Goal: Browse casually: Explore the website without a specific task or goal

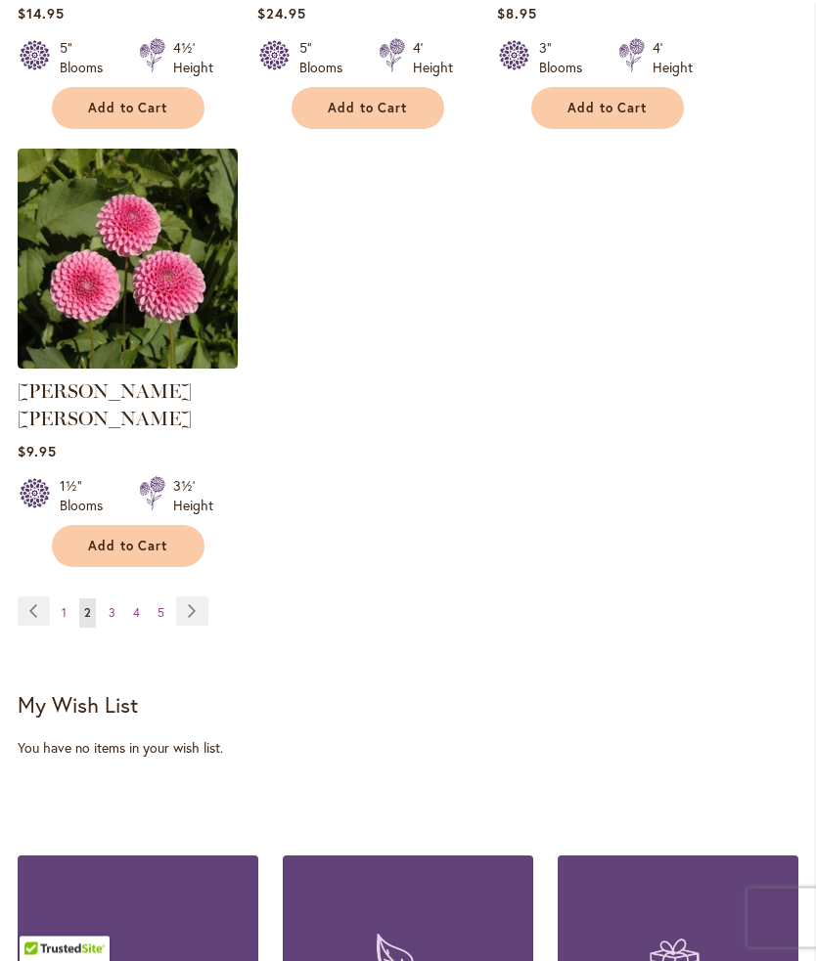
scroll to position [2544, 0]
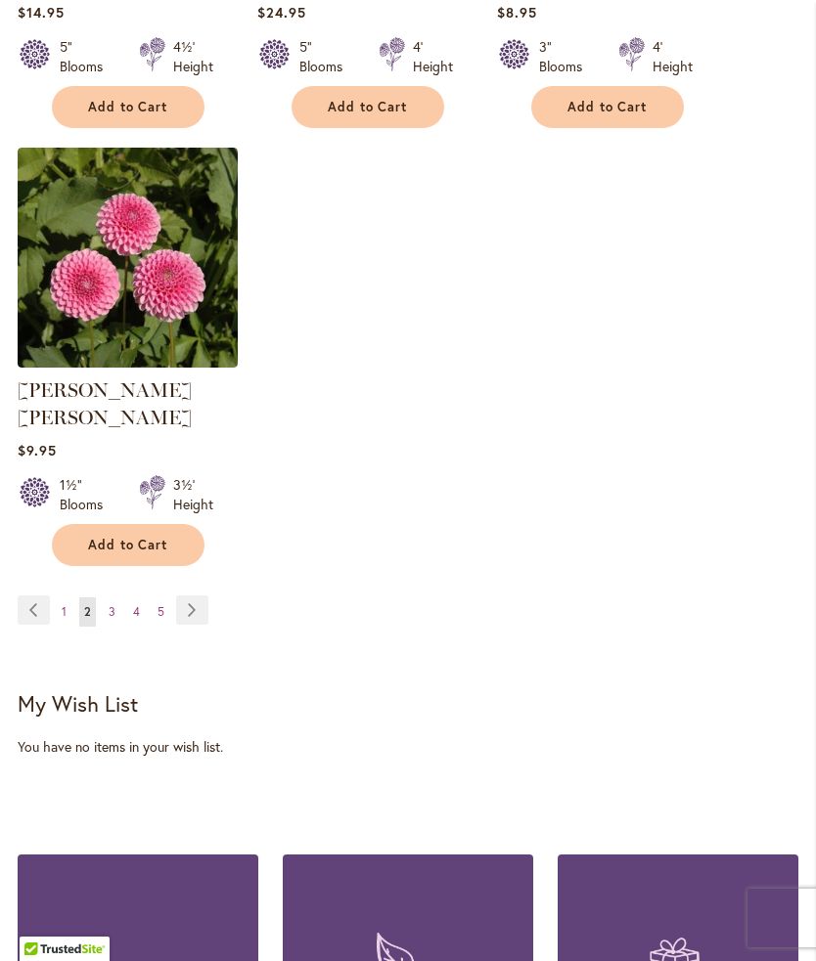
click at [199, 599] on link "Page Next" at bounding box center [192, 610] width 32 height 29
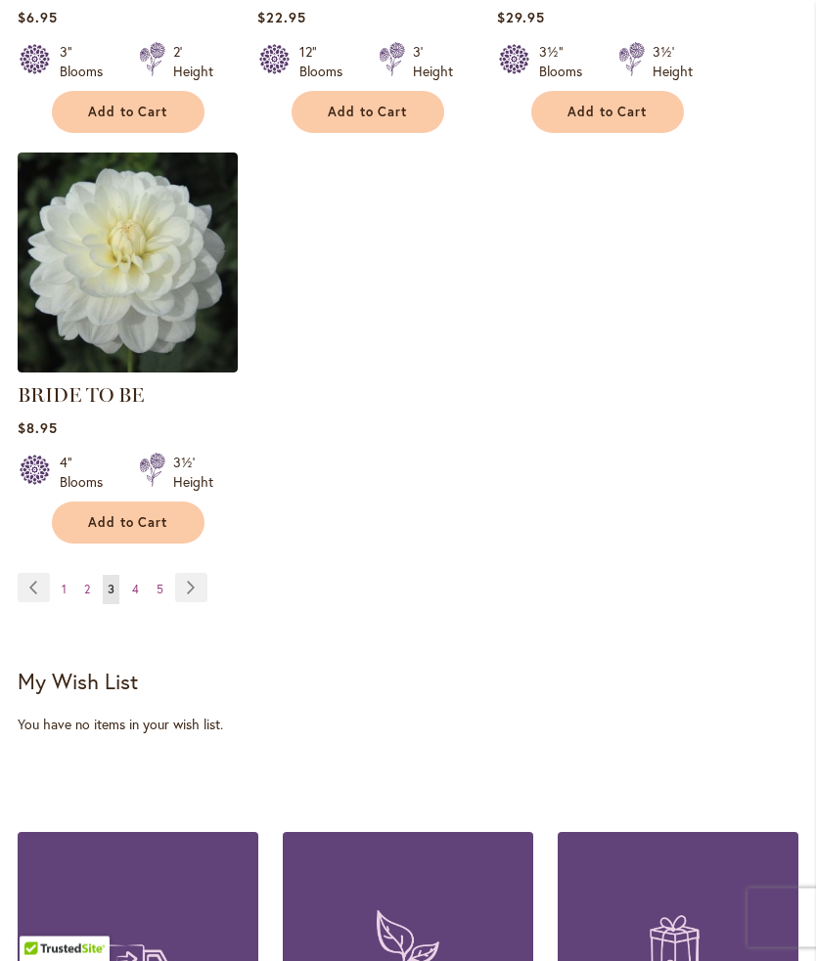
scroll to position [2541, 0]
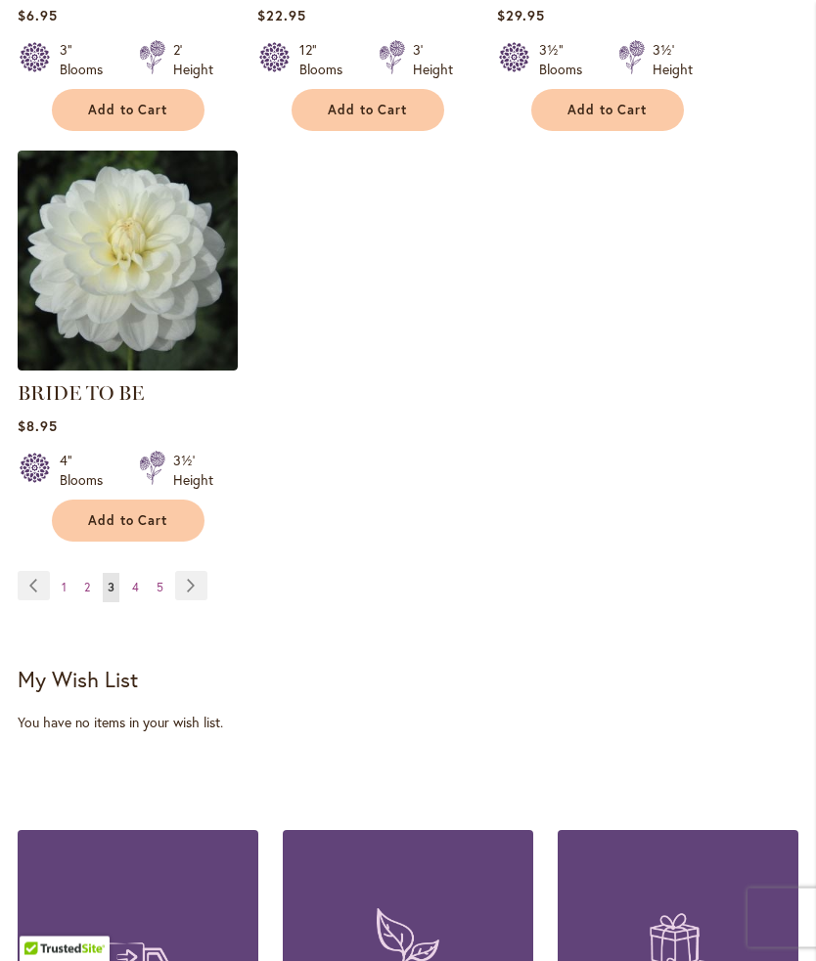
click at [205, 601] on link "Page Next" at bounding box center [191, 586] width 32 height 29
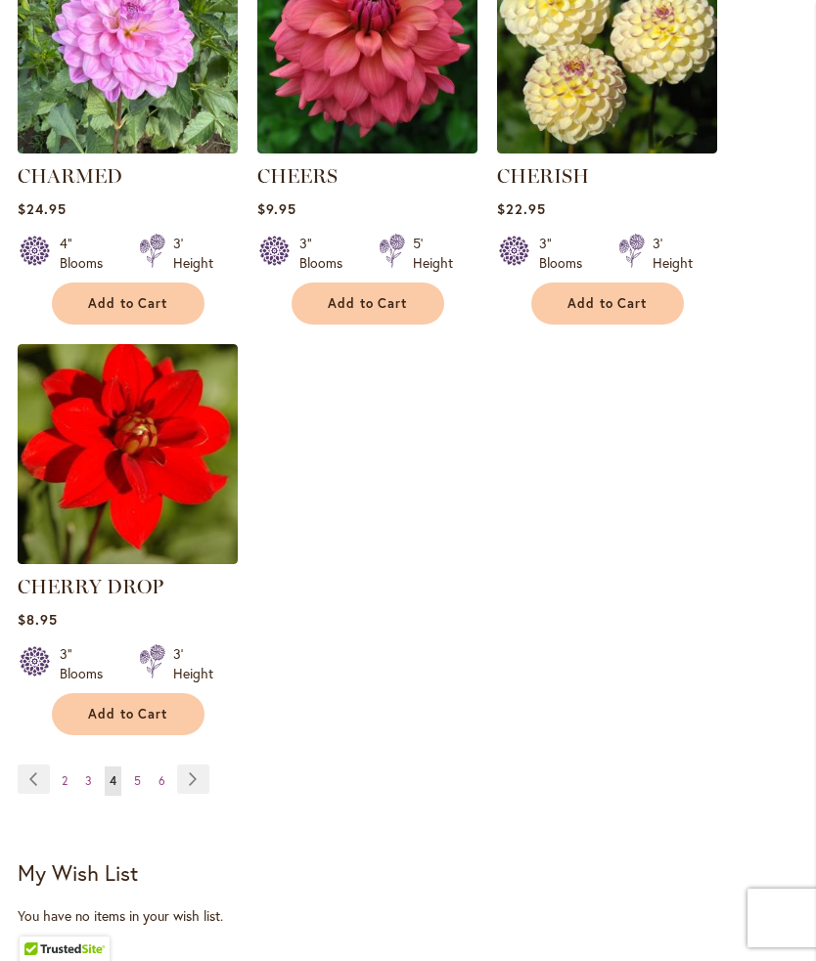
scroll to position [2374, 0]
click at [202, 795] on link "Page Next" at bounding box center [193, 780] width 32 height 29
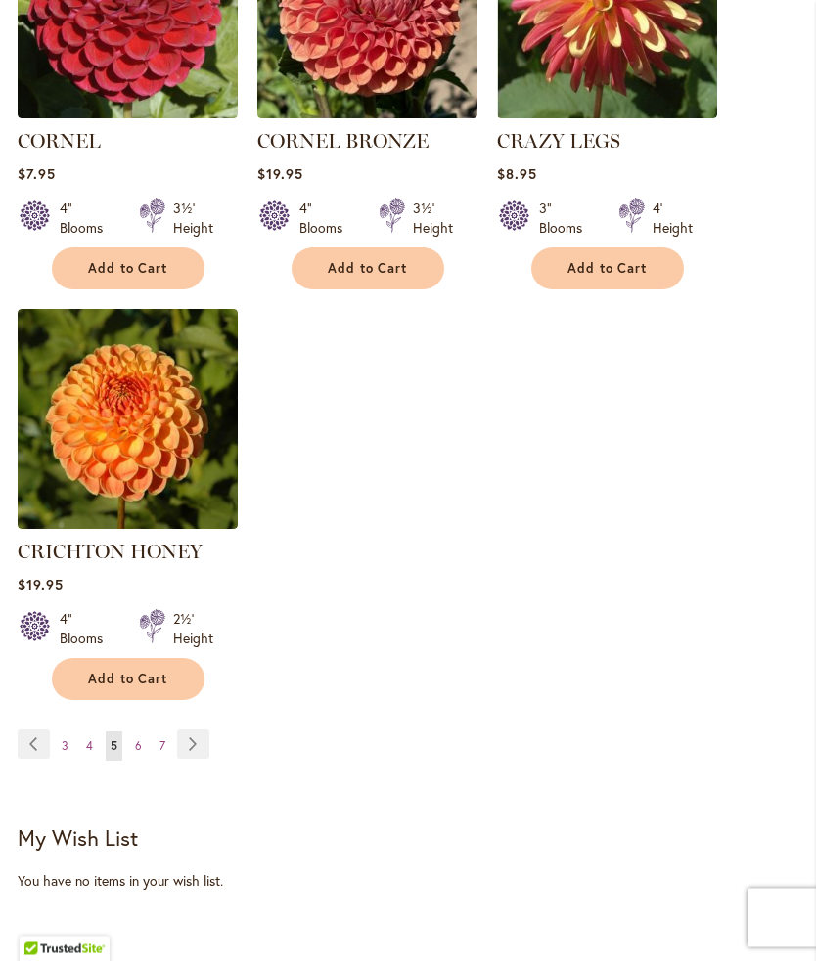
scroll to position [2467, 0]
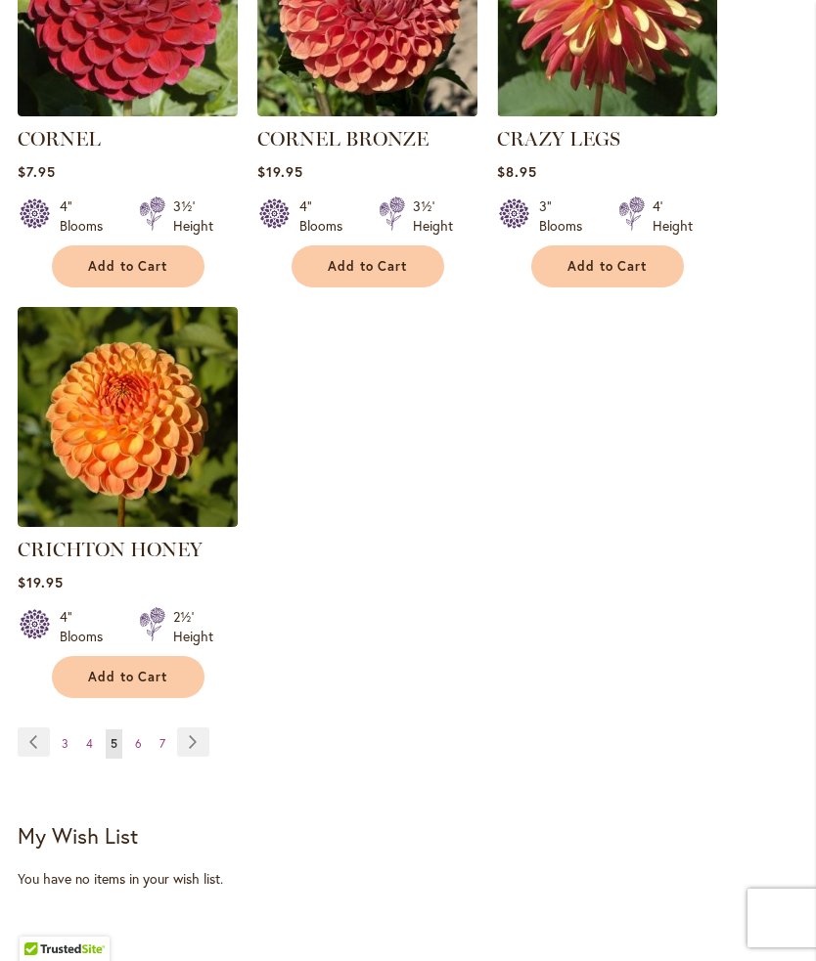
click at [200, 728] on link "Page Next" at bounding box center [193, 742] width 32 height 29
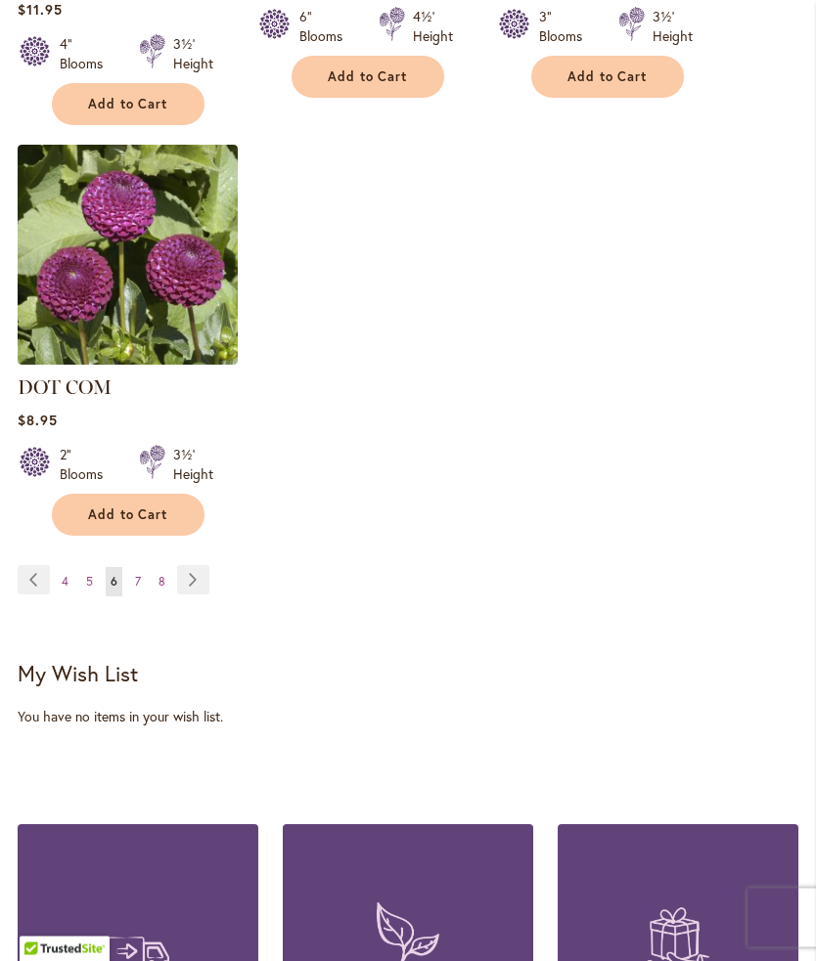
scroll to position [2631, 0]
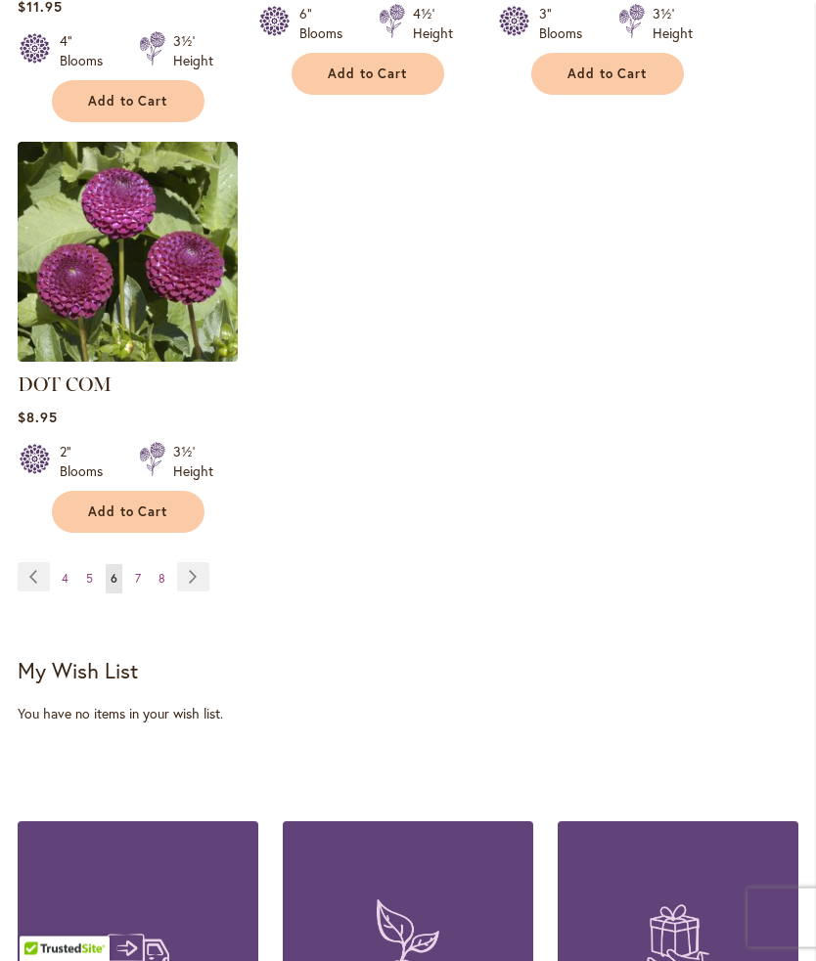
click at [205, 563] on link "Page Next" at bounding box center [193, 577] width 32 height 29
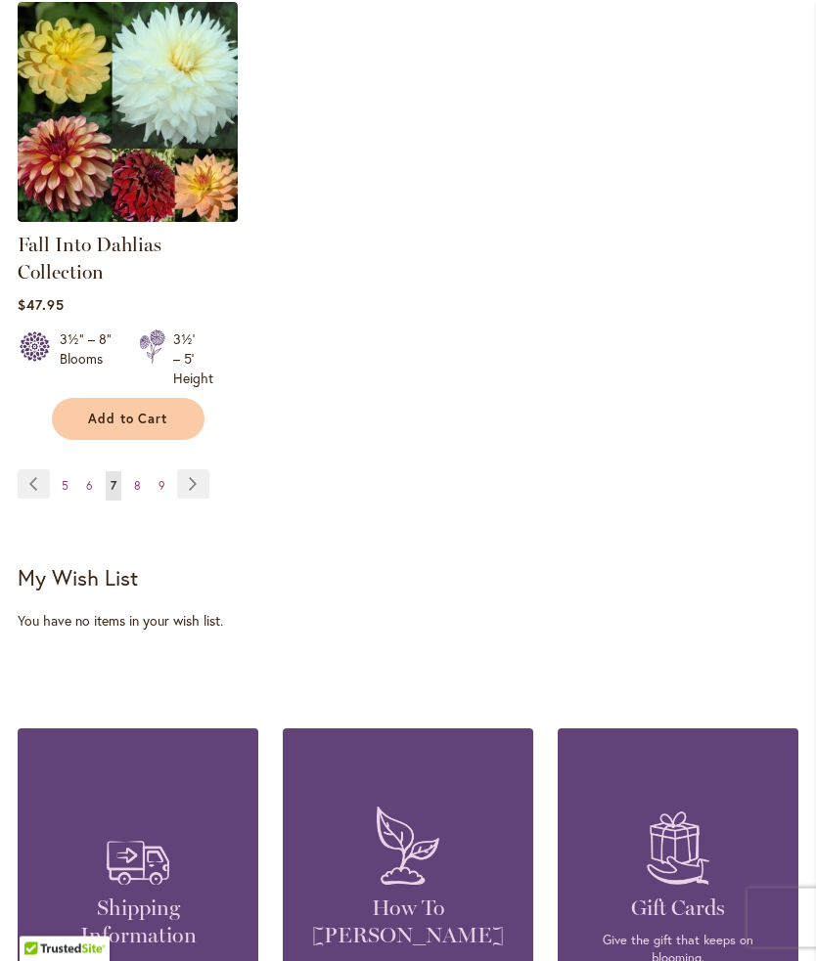
scroll to position [2710, 0]
click at [203, 499] on link "Page Next" at bounding box center [193, 483] width 32 height 29
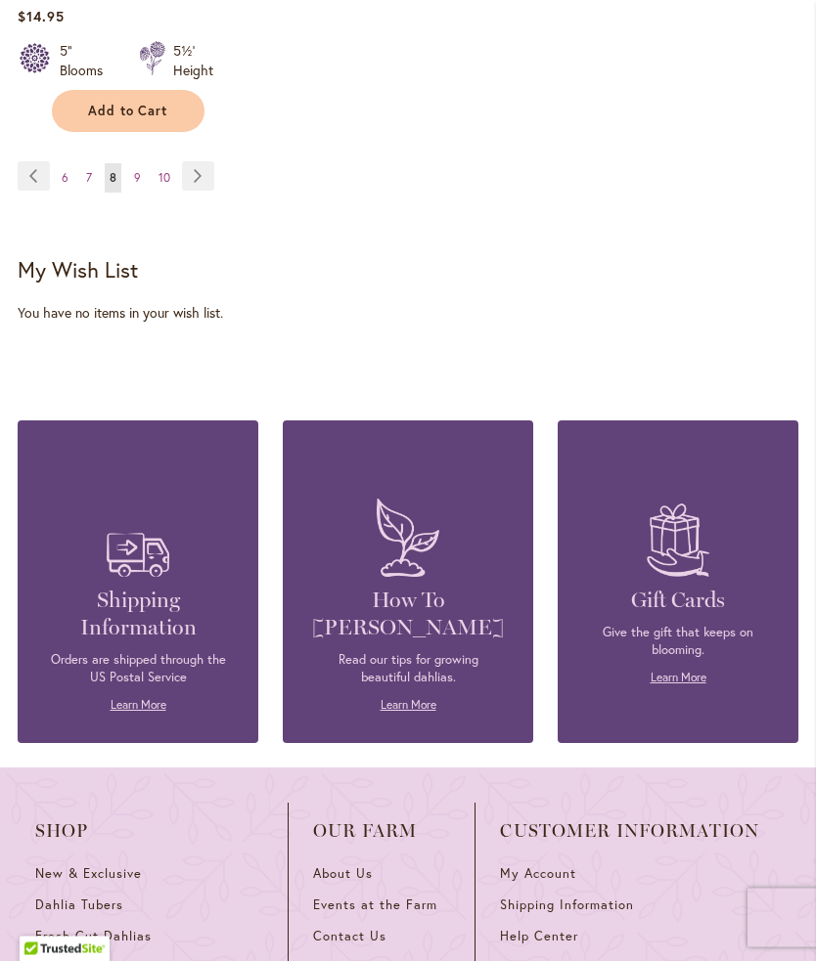
scroll to position [3062, 0]
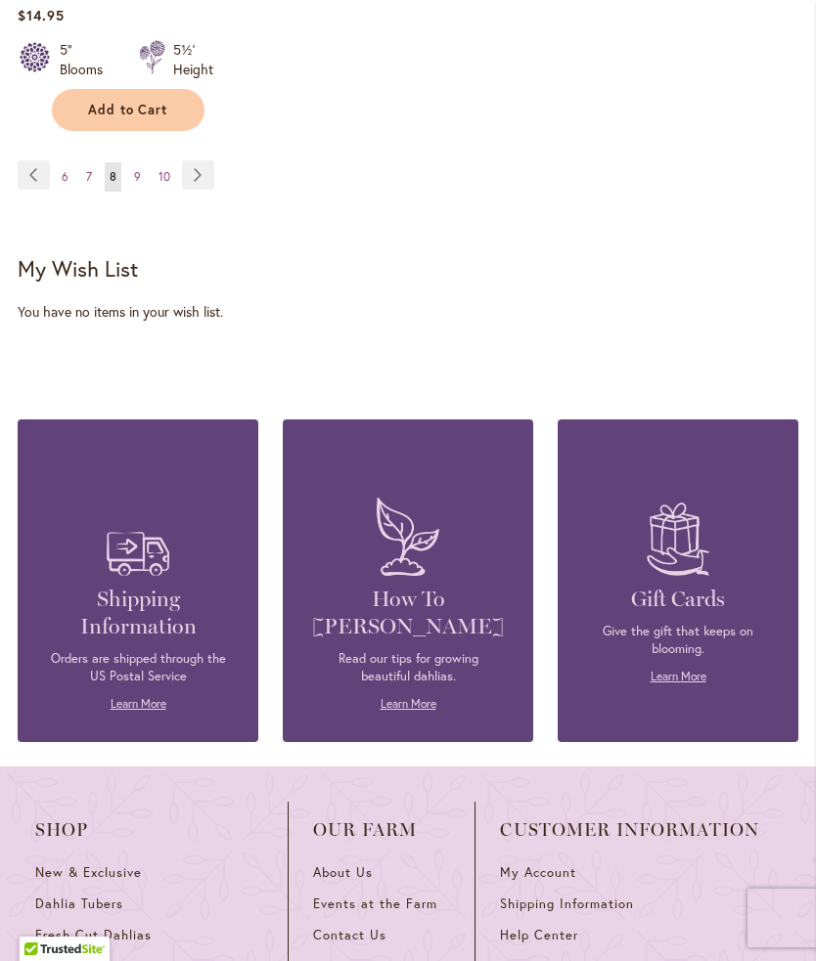
click at [200, 160] on link "Page Next" at bounding box center [198, 174] width 32 height 29
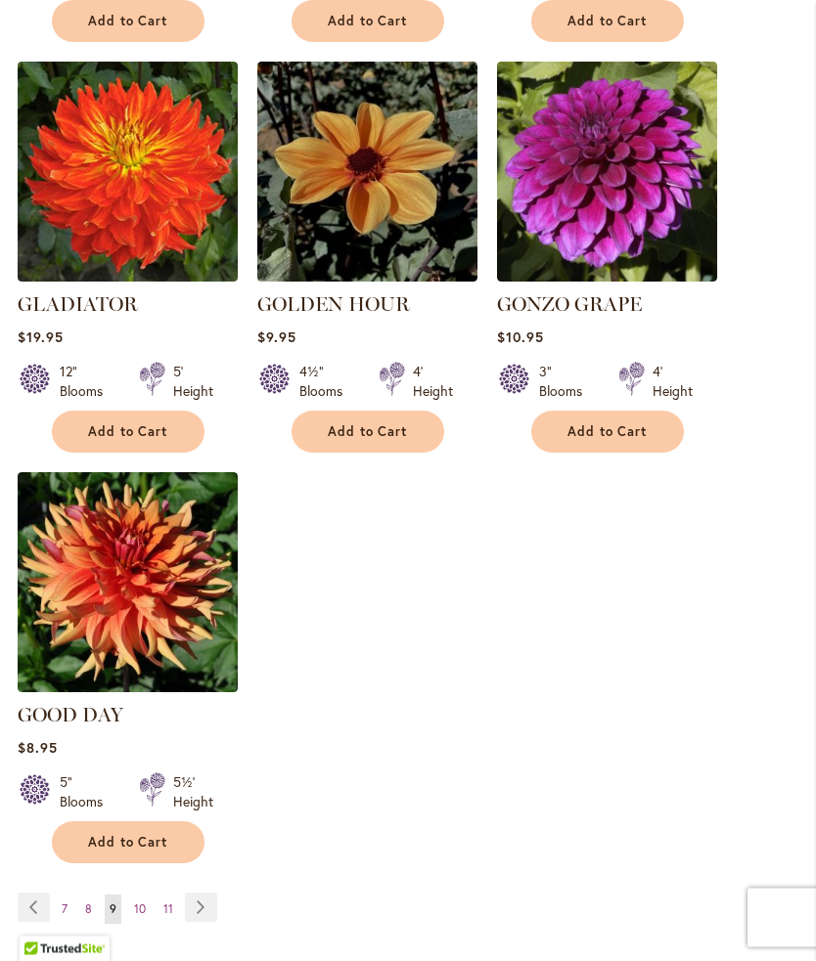
scroll to position [2303, 0]
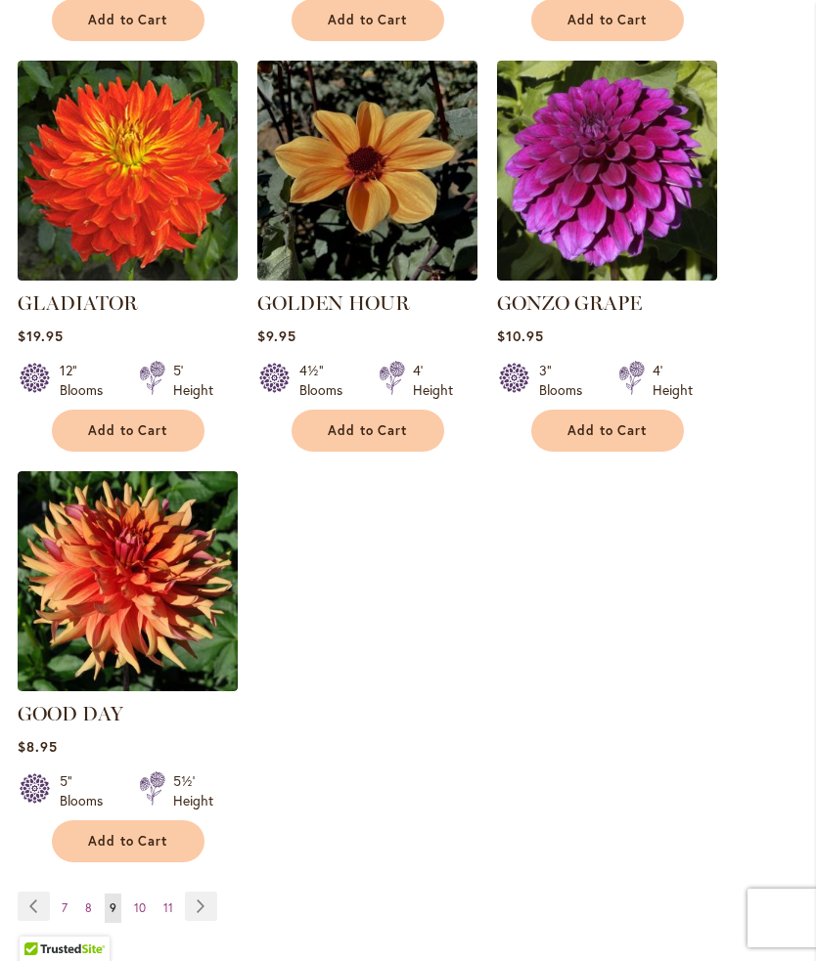
click at [209, 892] on link "Page Next" at bounding box center [201, 906] width 32 height 29
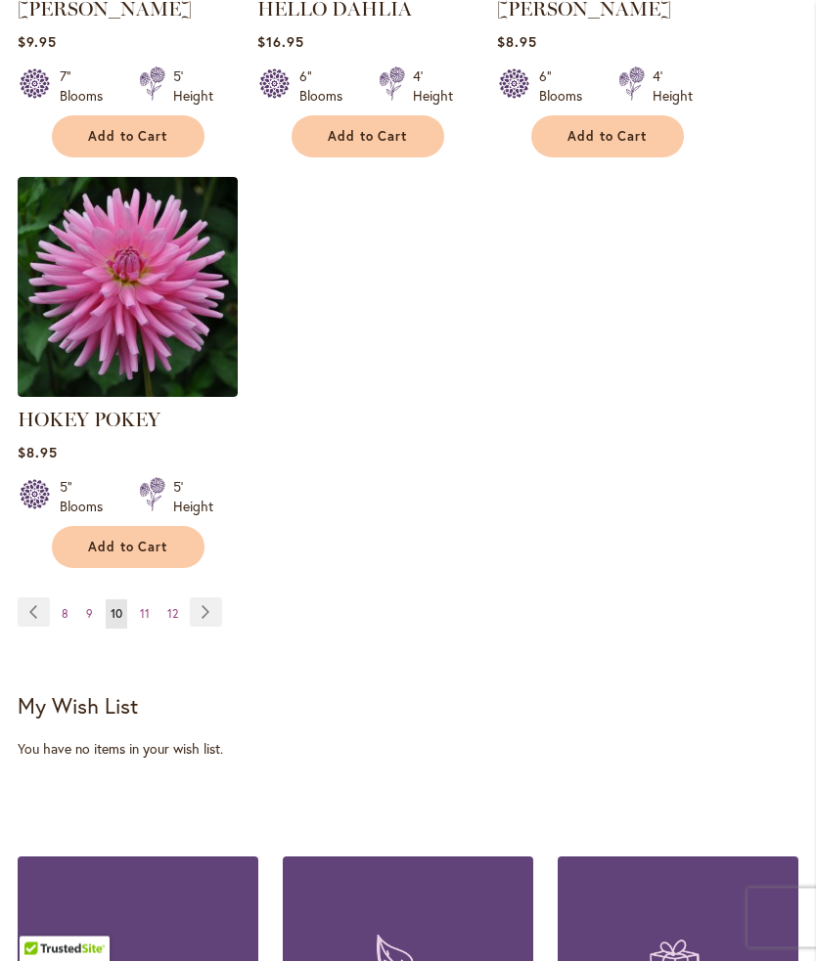
scroll to position [2589, 0]
click at [212, 627] on link "Page Next" at bounding box center [206, 611] width 32 height 29
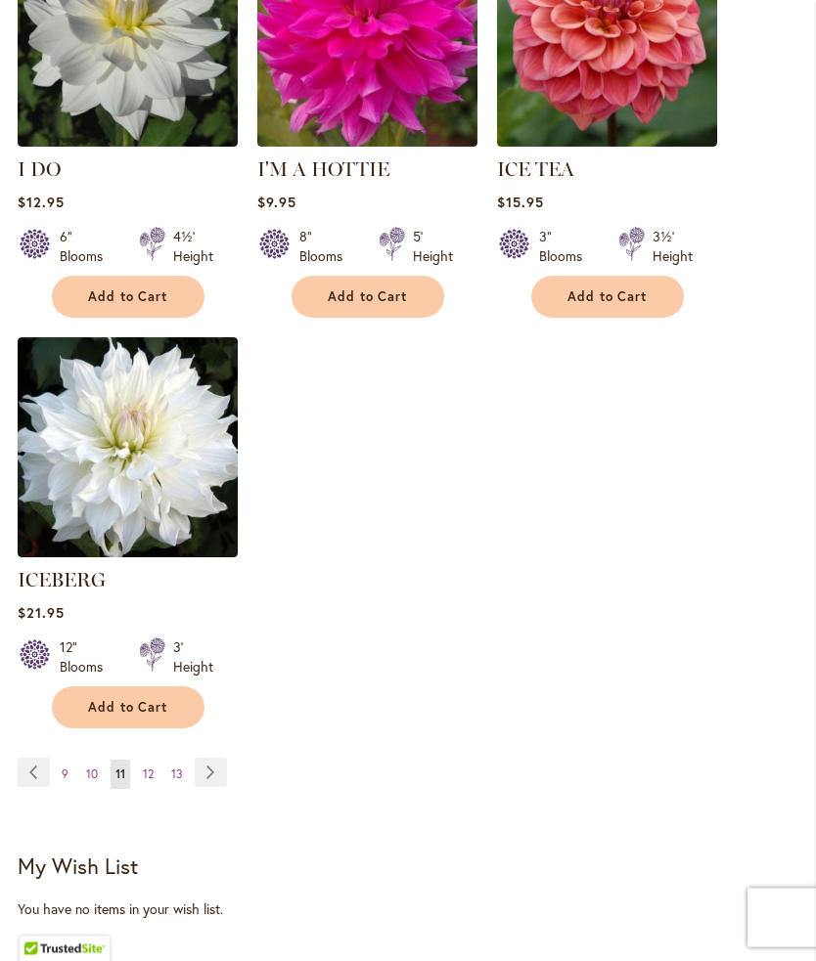
scroll to position [2409, 0]
click at [217, 760] on link "Page Next" at bounding box center [211, 772] width 32 height 29
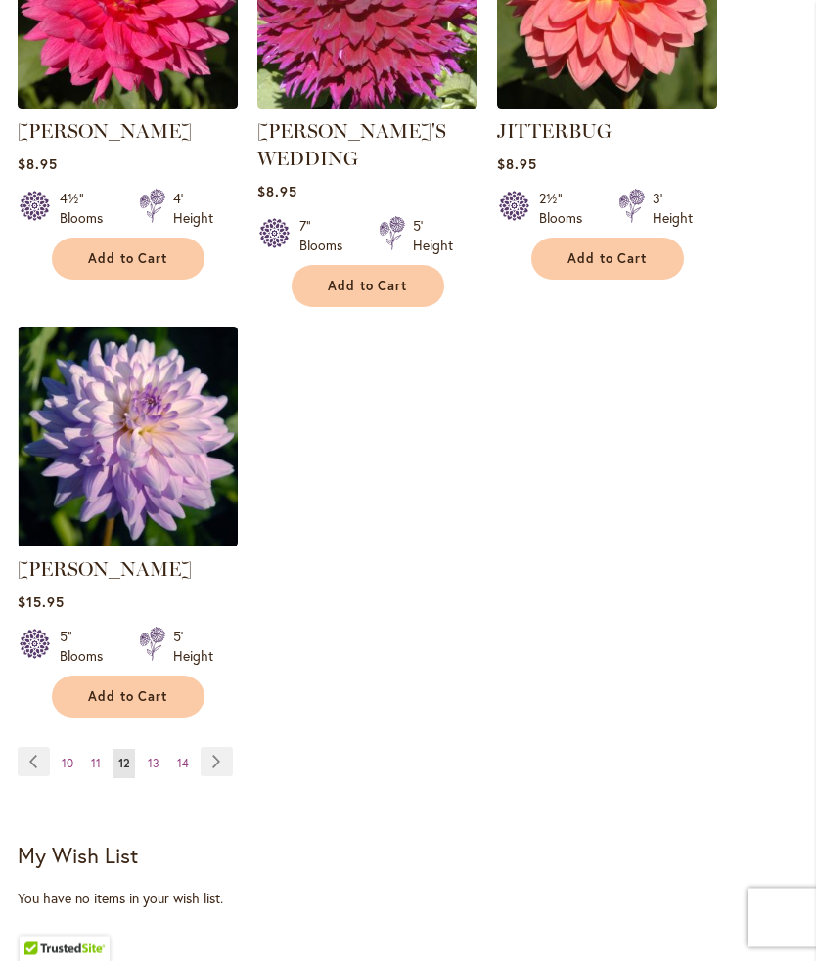
scroll to position [2441, 0]
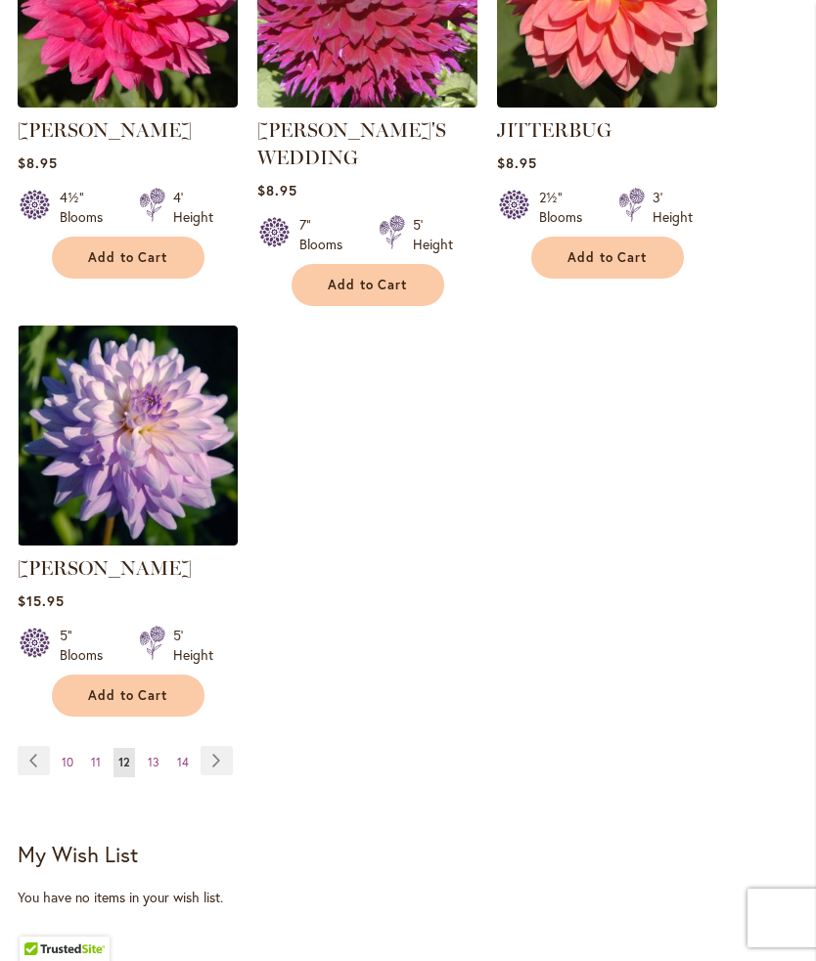
click at [222, 746] on link "Page Next" at bounding box center [216, 760] width 32 height 29
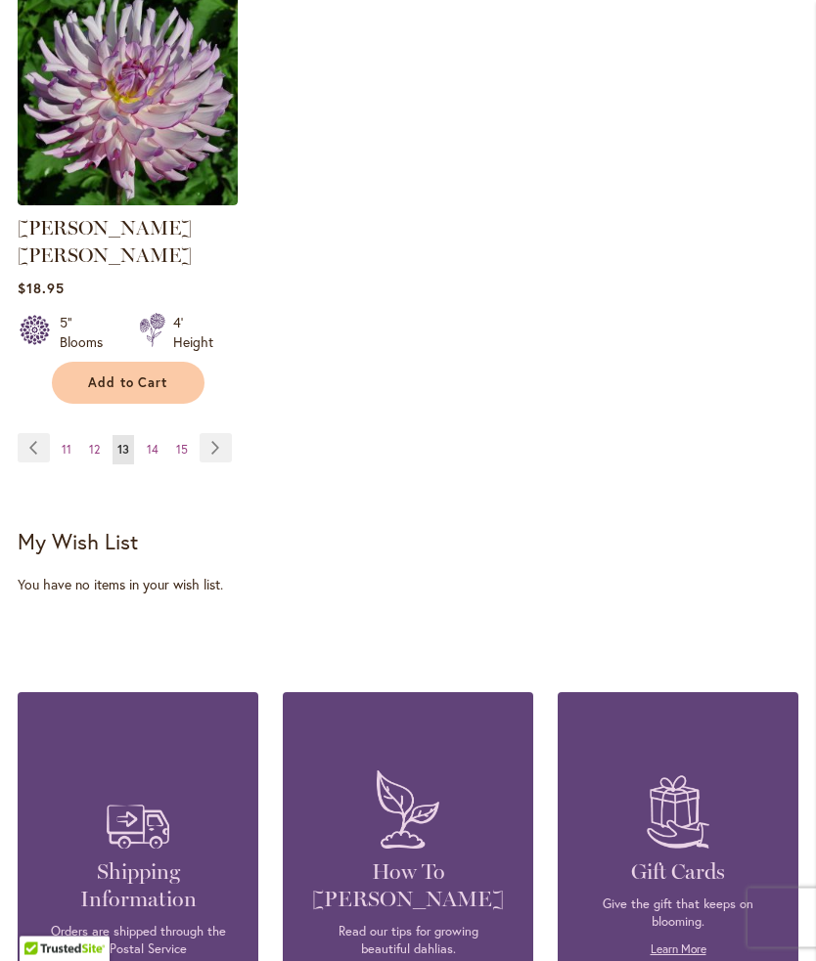
scroll to position [2734, 0]
click at [218, 433] on link "Page Next" at bounding box center [215, 447] width 32 height 29
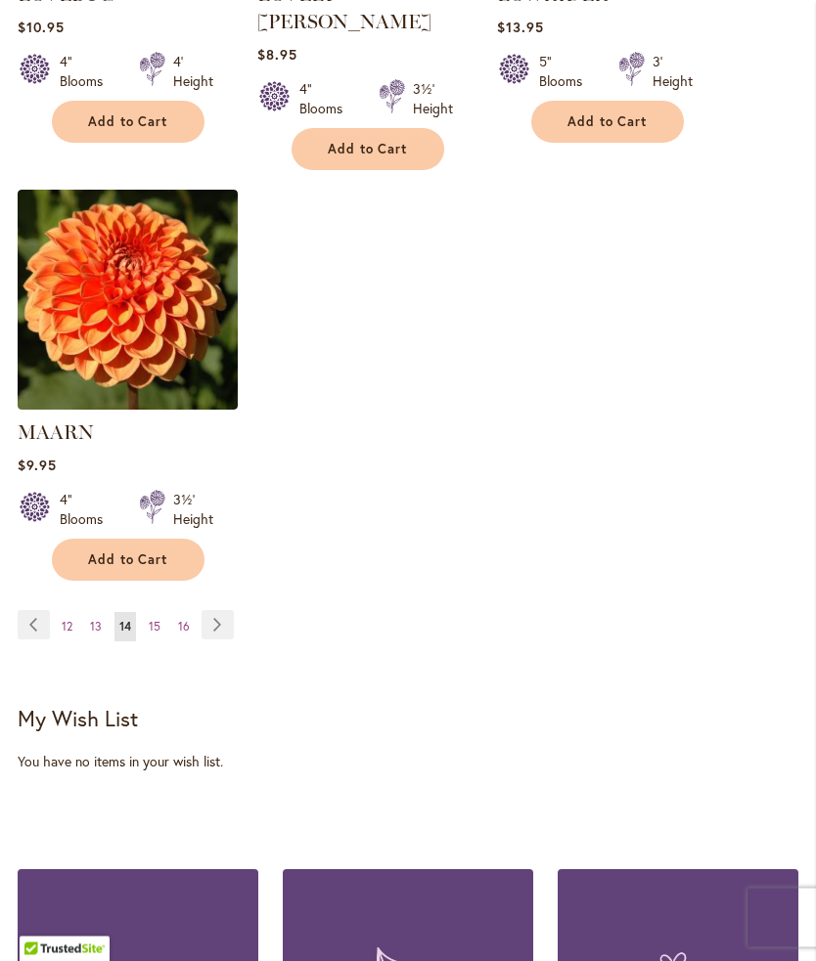
scroll to position [2558, 0]
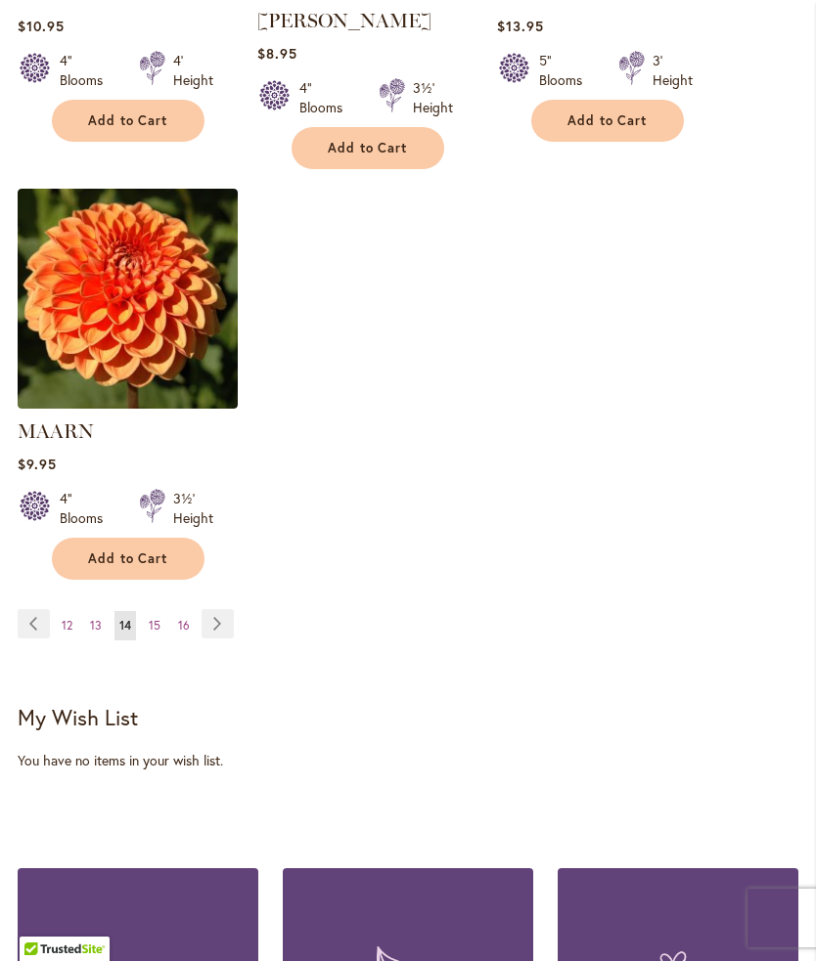
click at [222, 609] on link "Page Next" at bounding box center [217, 623] width 32 height 29
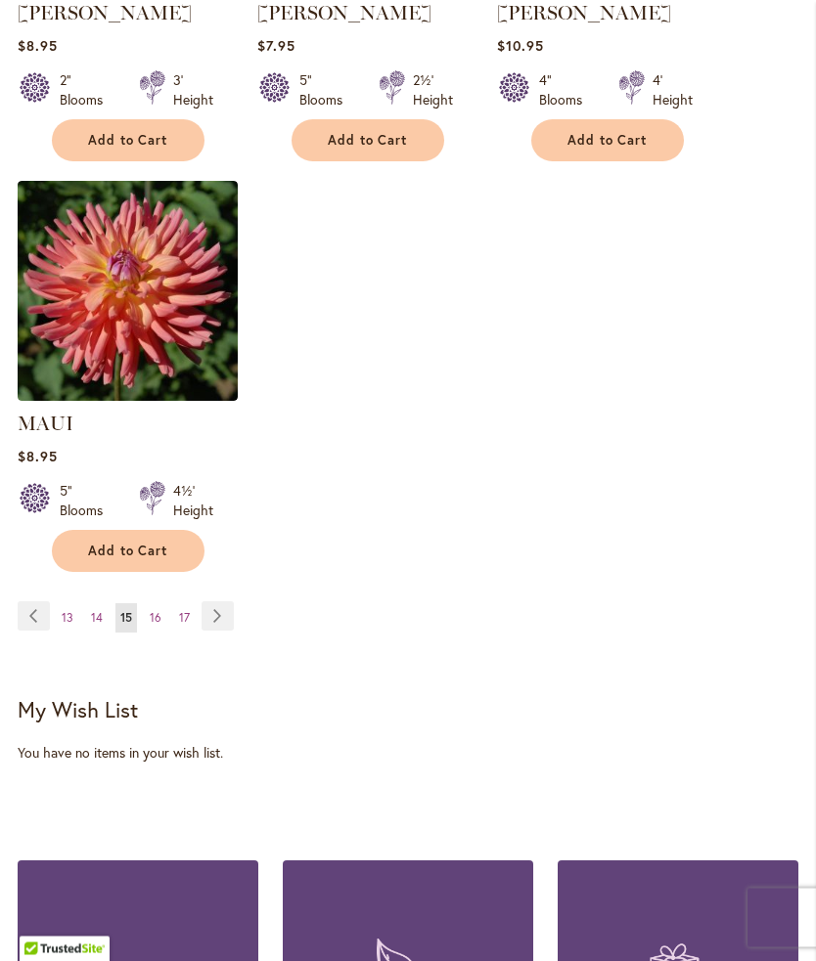
scroll to position [2541, 0]
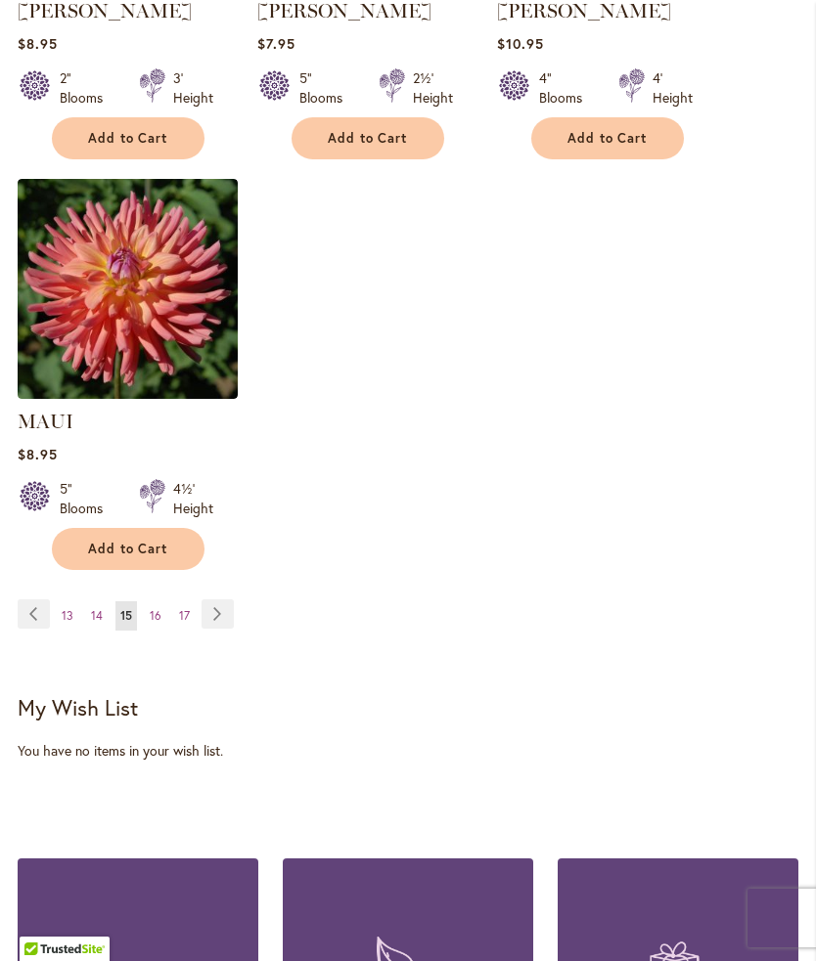
click at [223, 629] on link "Page Next" at bounding box center [217, 613] width 32 height 29
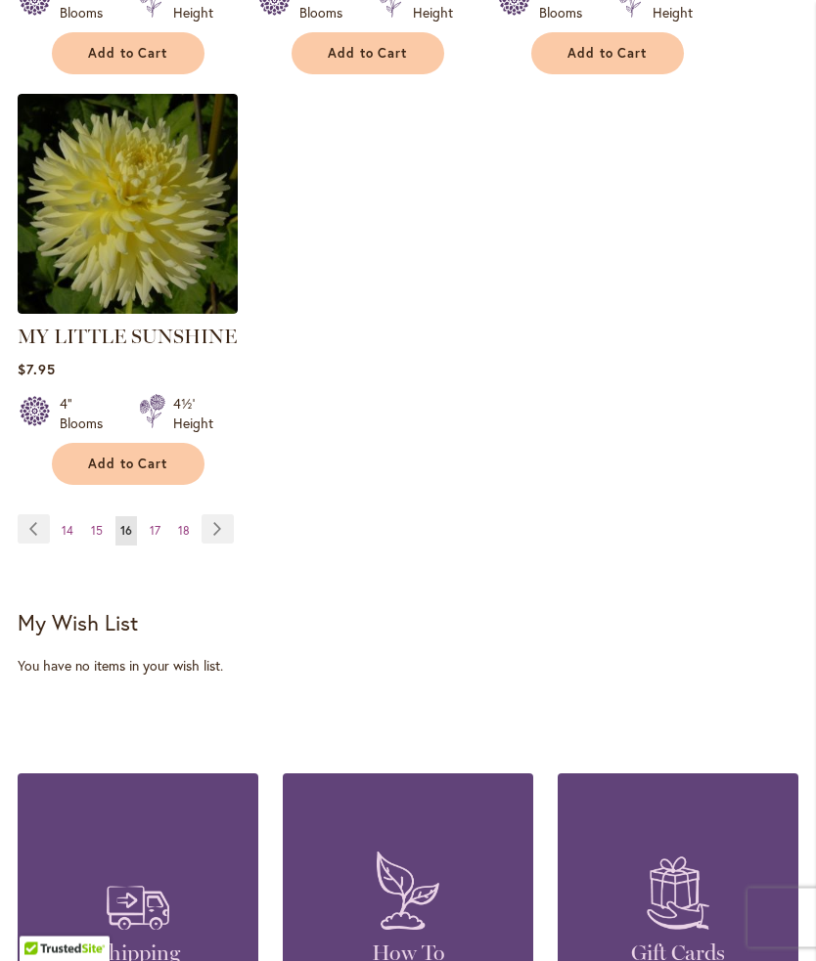
scroll to position [2653, 0]
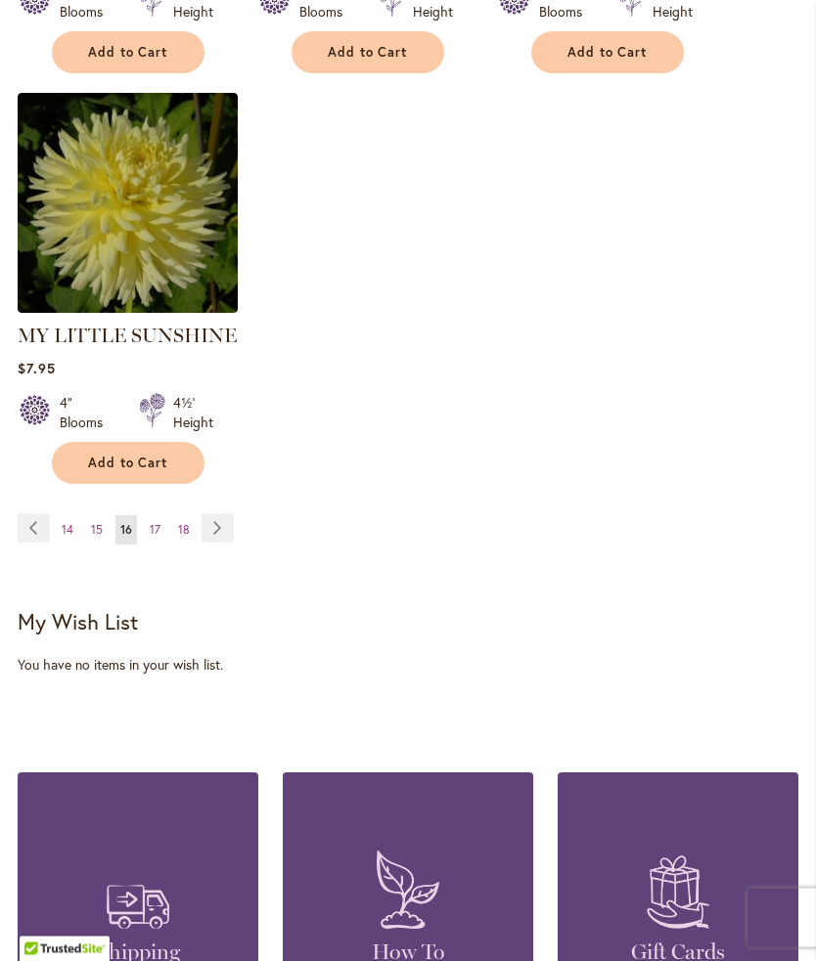
click at [222, 514] on link "Page Next" at bounding box center [217, 528] width 32 height 29
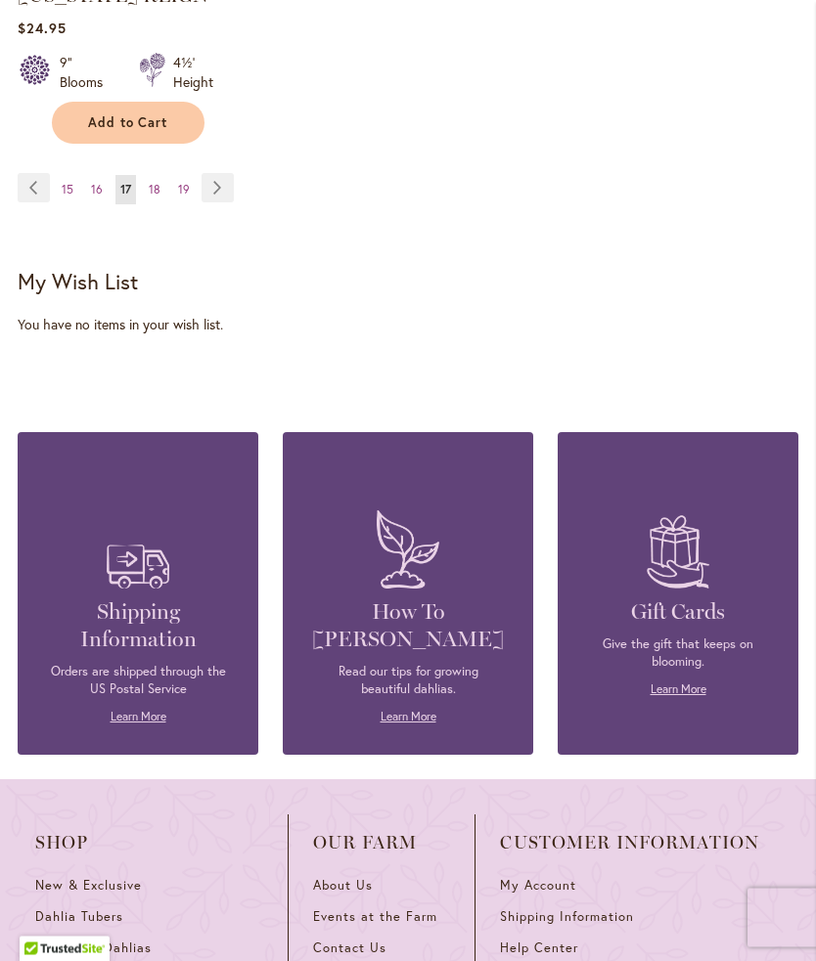
scroll to position [2940, 0]
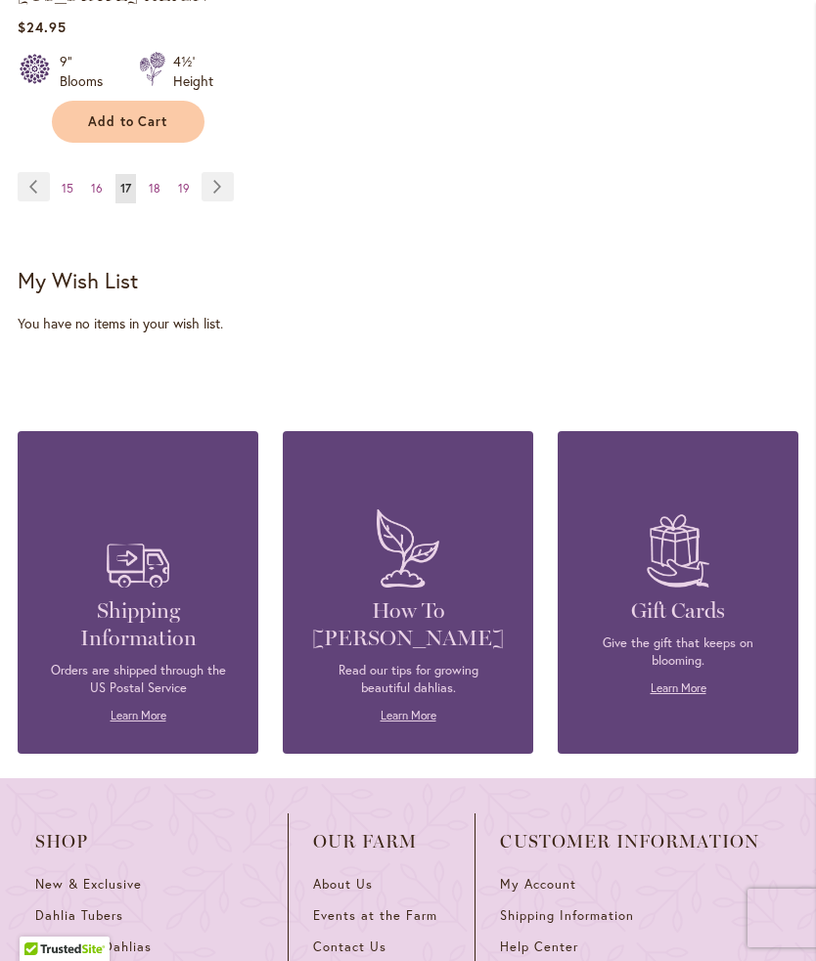
click at [222, 201] on link "Page Next" at bounding box center [217, 186] width 32 height 29
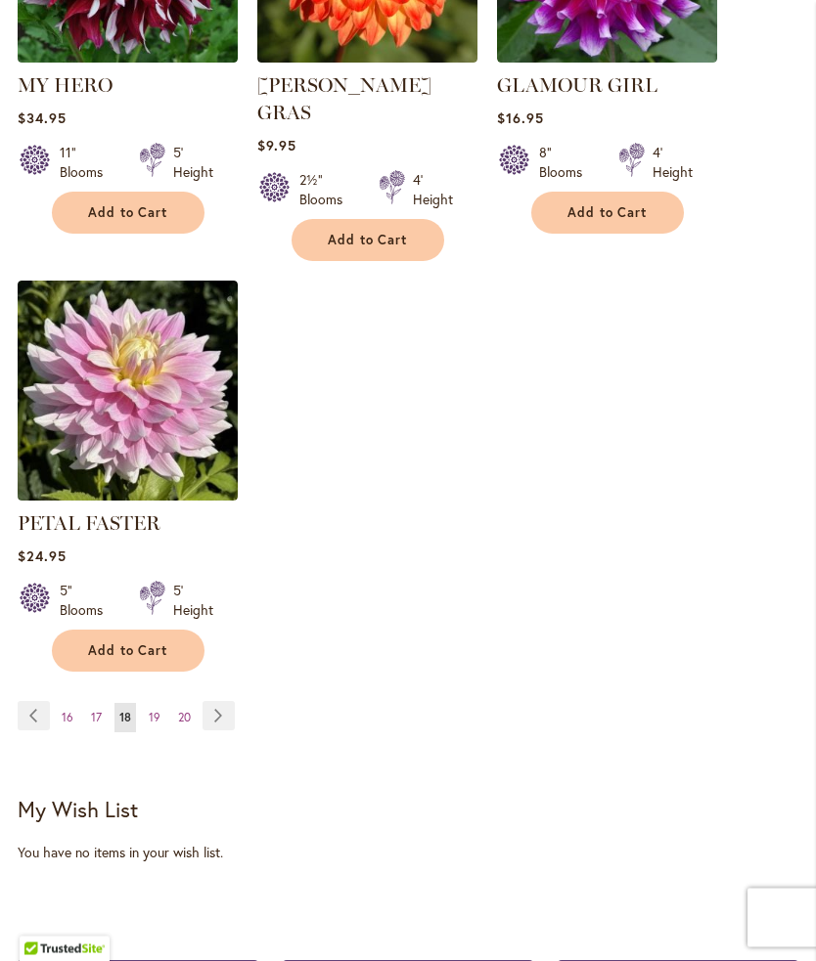
scroll to position [2494, 0]
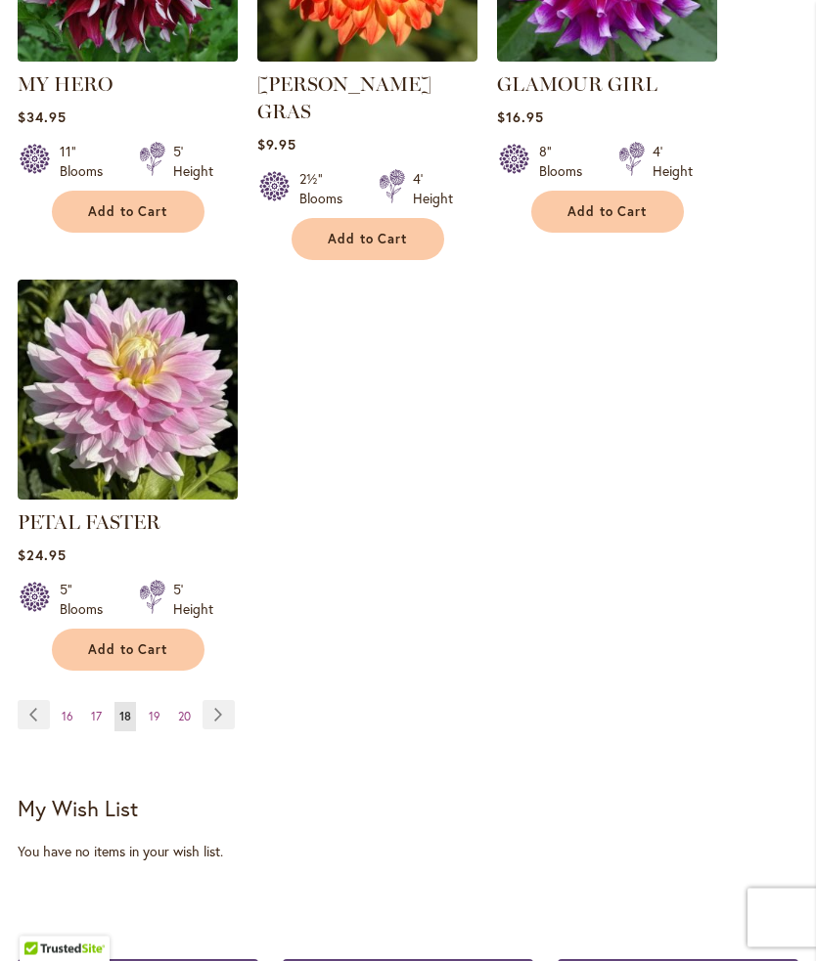
click at [224, 701] on link "Page Next" at bounding box center [218, 715] width 32 height 29
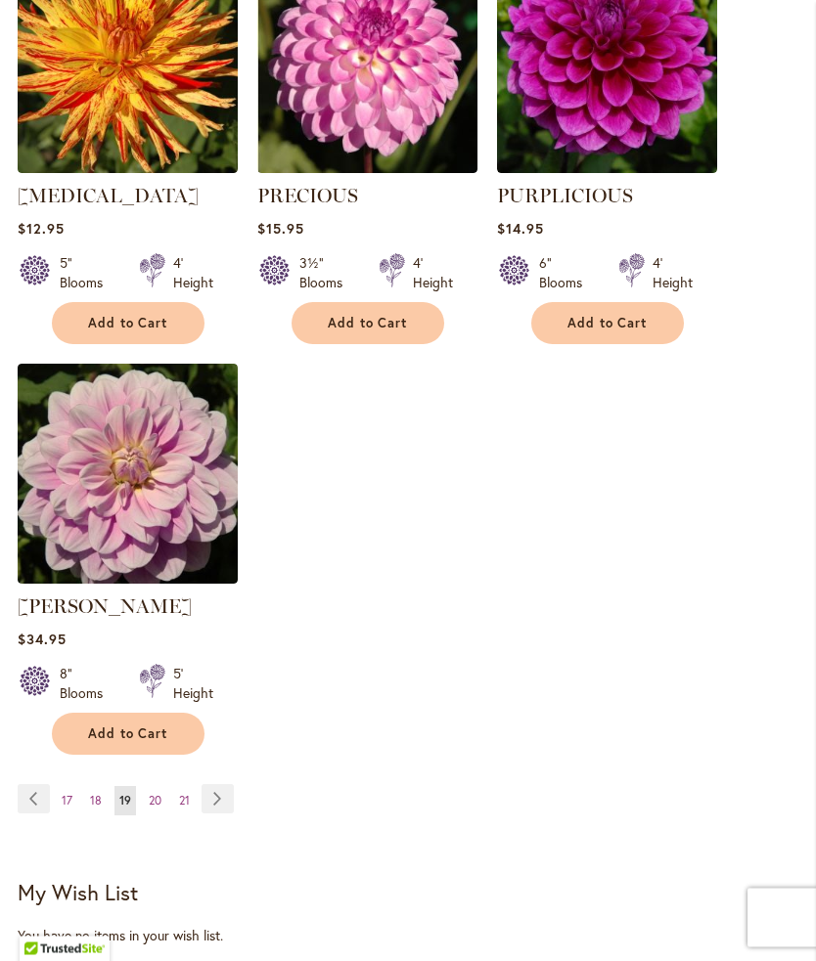
scroll to position [2356, 0]
click at [225, 814] on link "Page Next" at bounding box center [217, 798] width 32 height 29
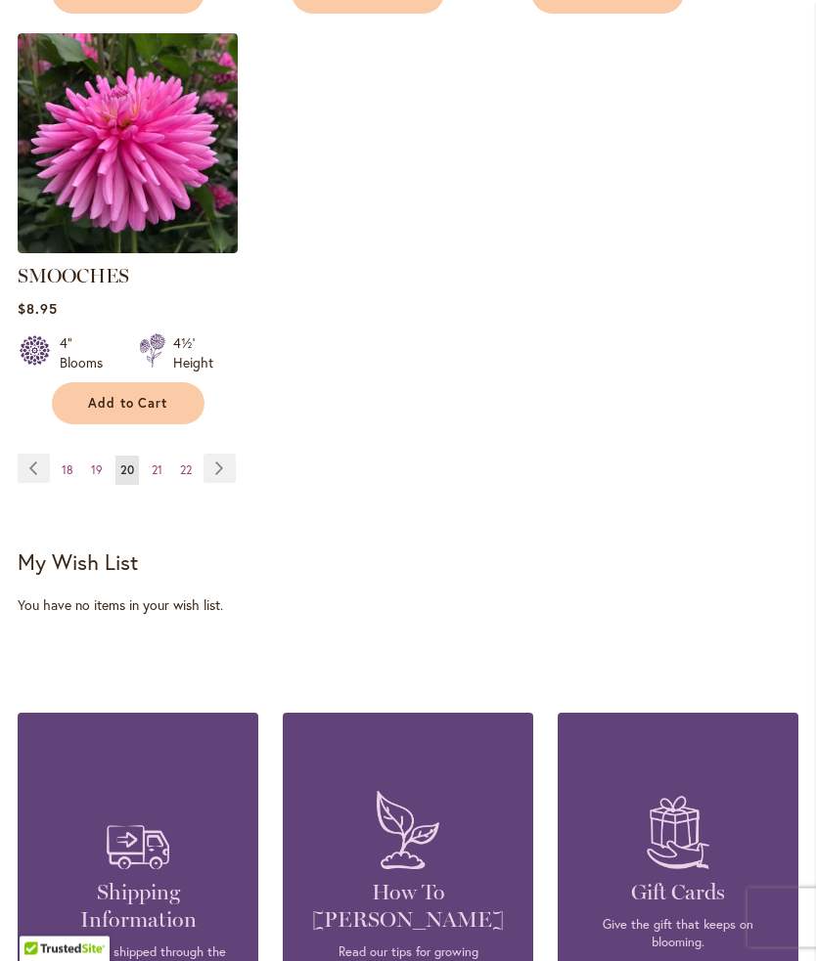
scroll to position [2687, 0]
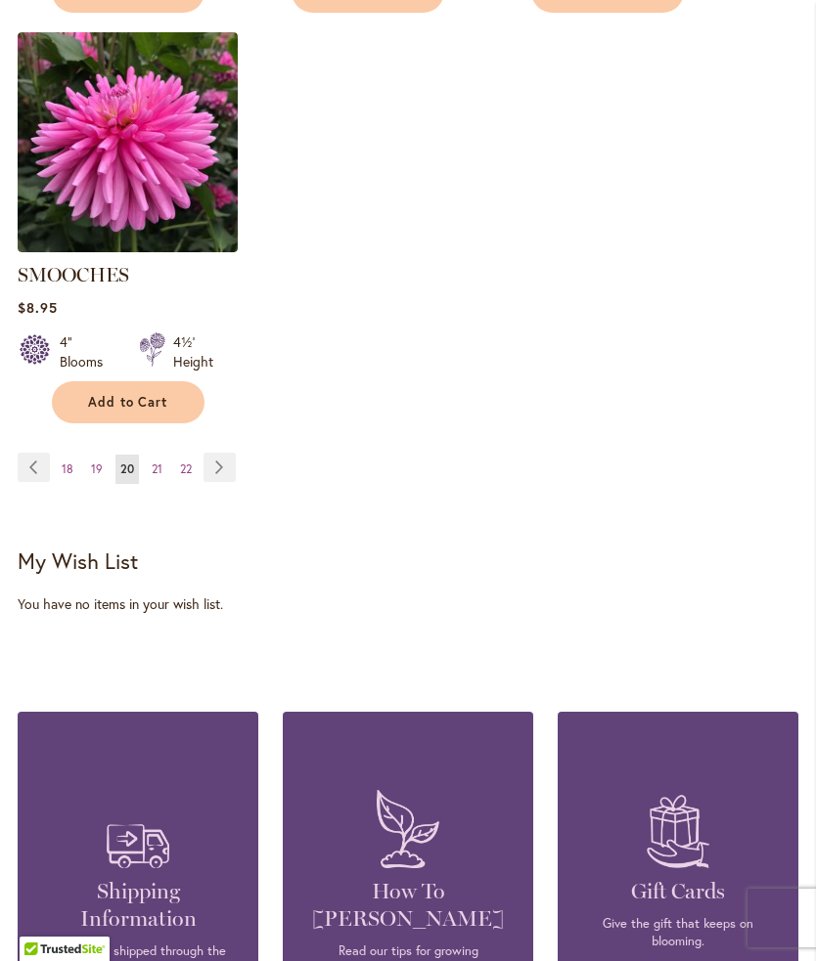
click at [226, 467] on link "Page Next" at bounding box center [219, 467] width 32 height 29
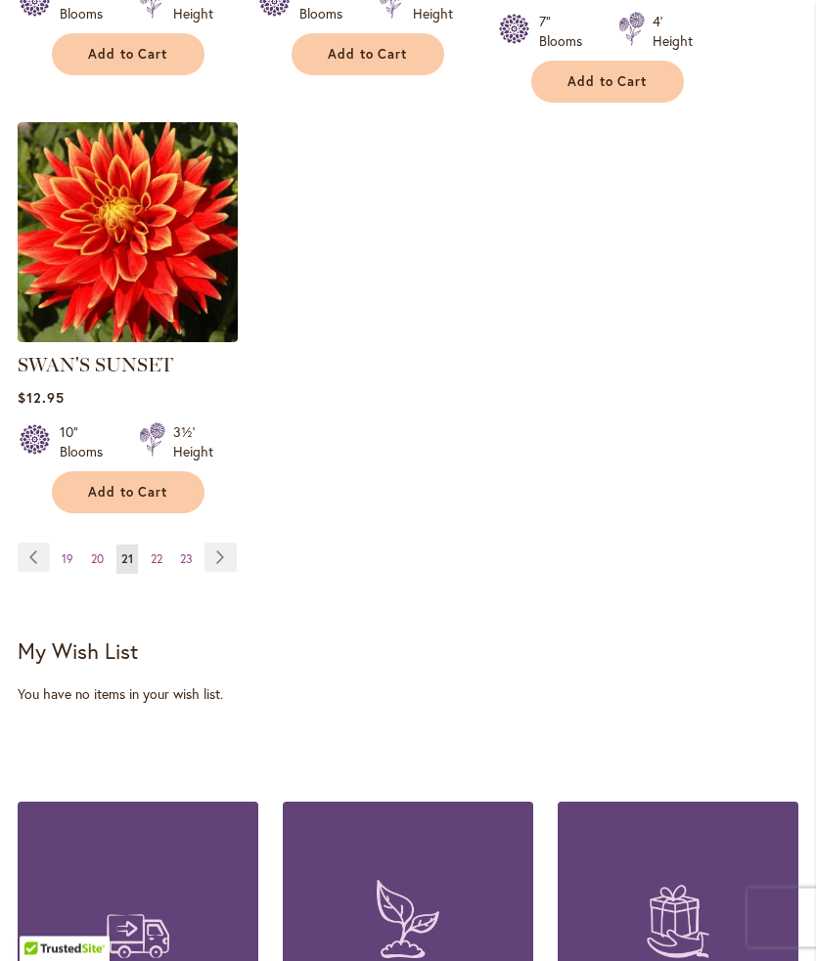
scroll to position [2598, 0]
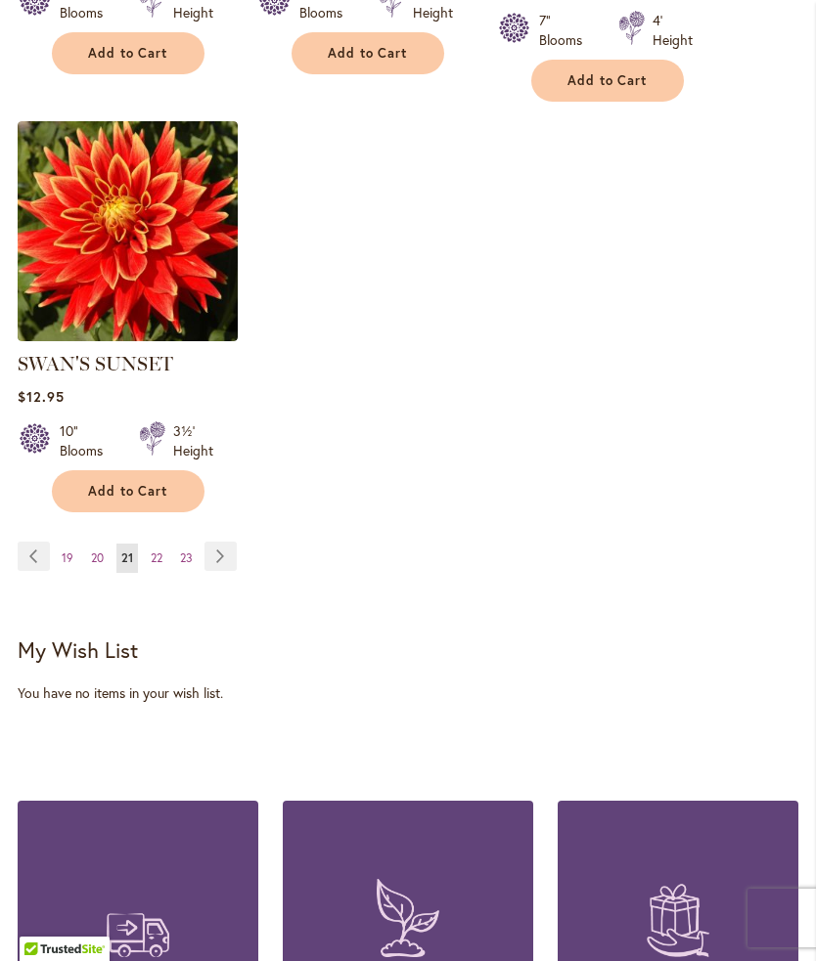
click at [227, 571] on link "Page Next" at bounding box center [220, 556] width 32 height 29
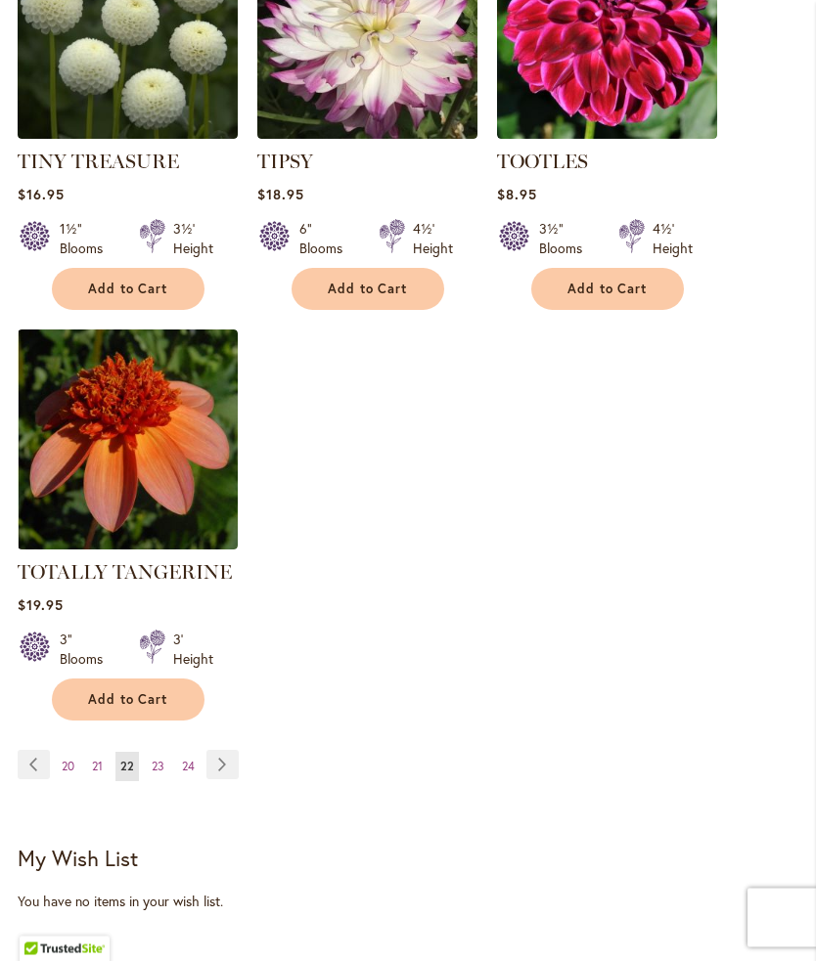
scroll to position [2363, 0]
click at [228, 779] on link "Page Next" at bounding box center [222, 764] width 32 height 29
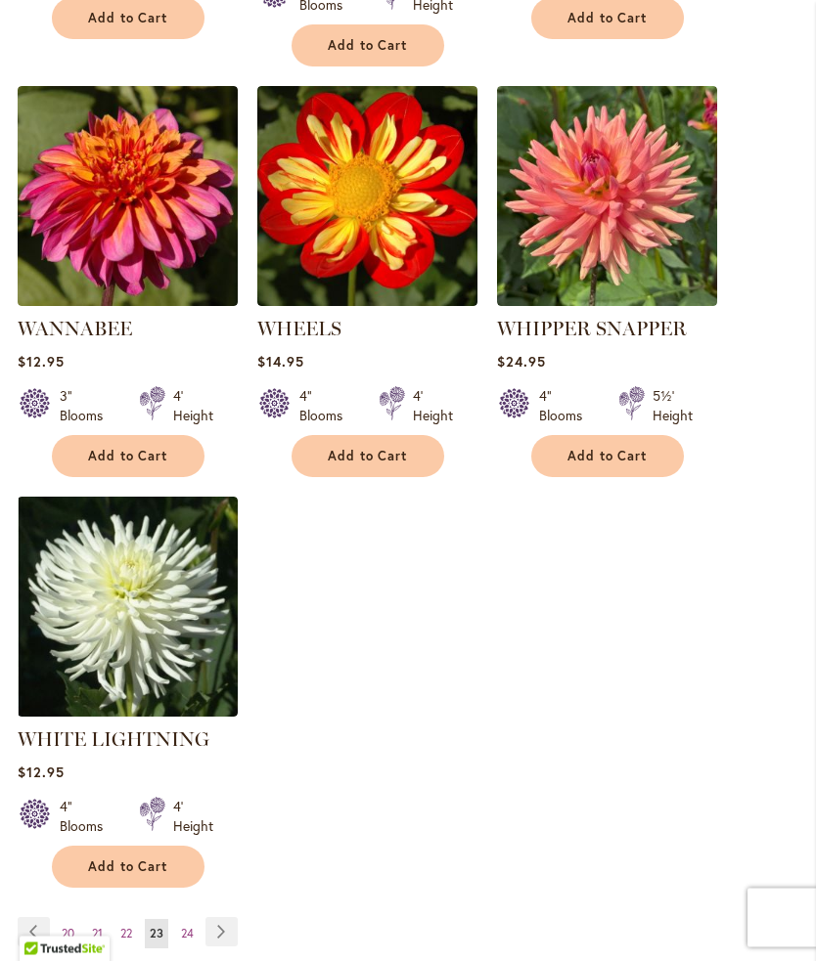
scroll to position [2223, 0]
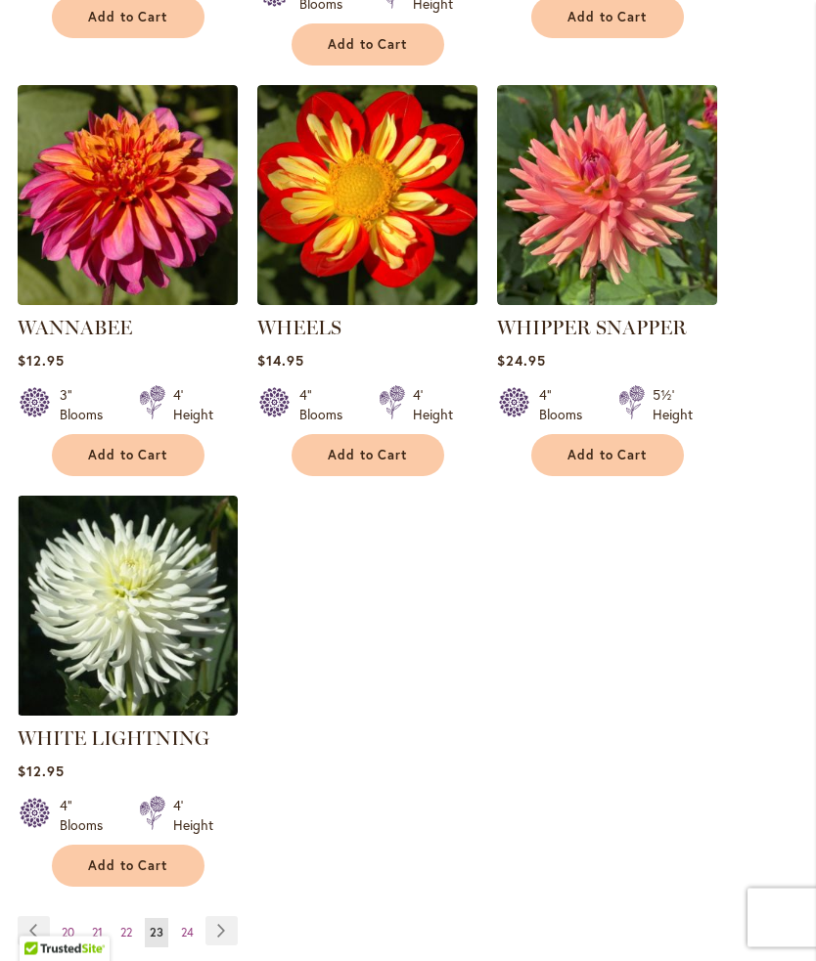
click at [231, 923] on link "Page Next" at bounding box center [221, 931] width 32 height 29
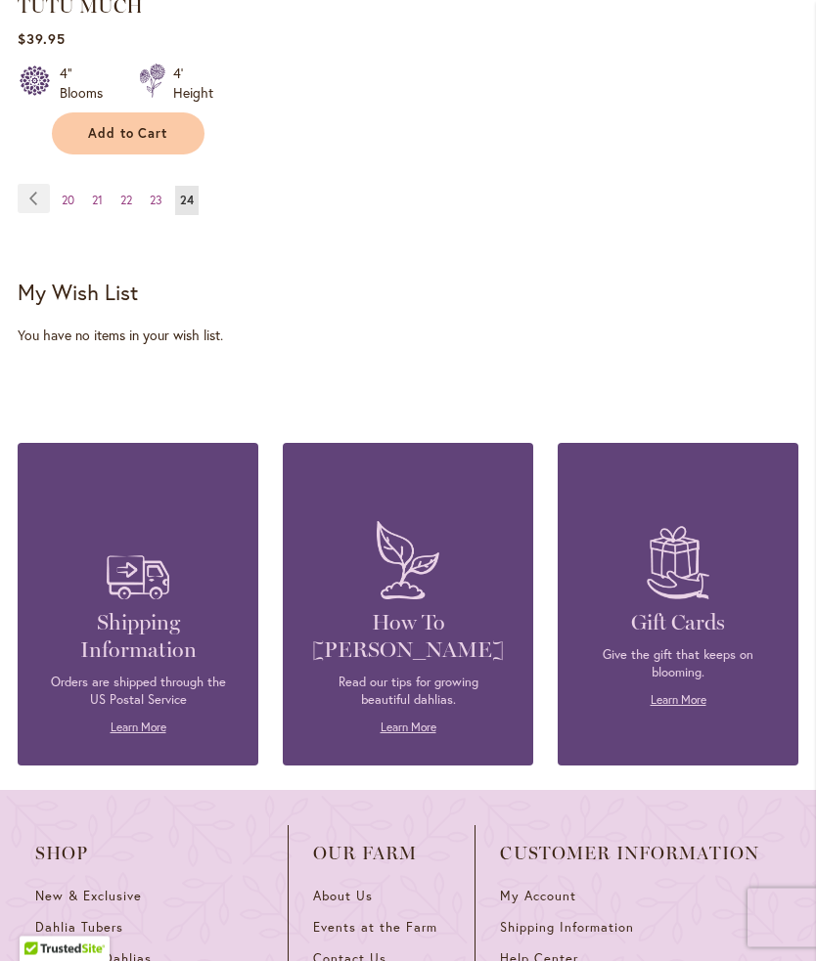
scroll to position [2930, 0]
